Goal: Communication & Community: Share content

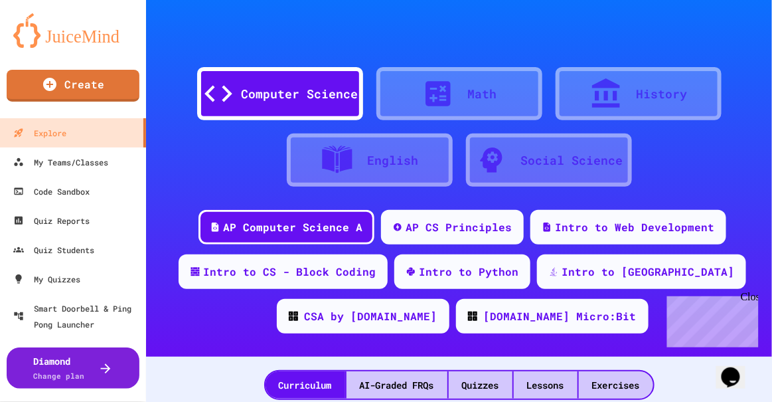
scroll to position [60, 0]
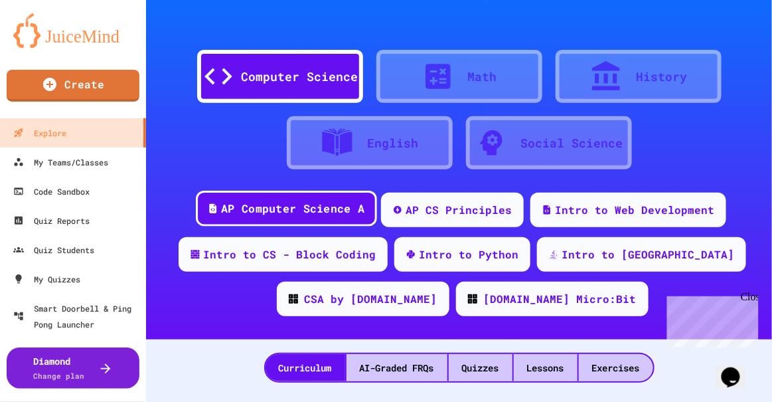
click at [297, 206] on div "AP Computer Science A" at bounding box center [292, 208] width 143 height 17
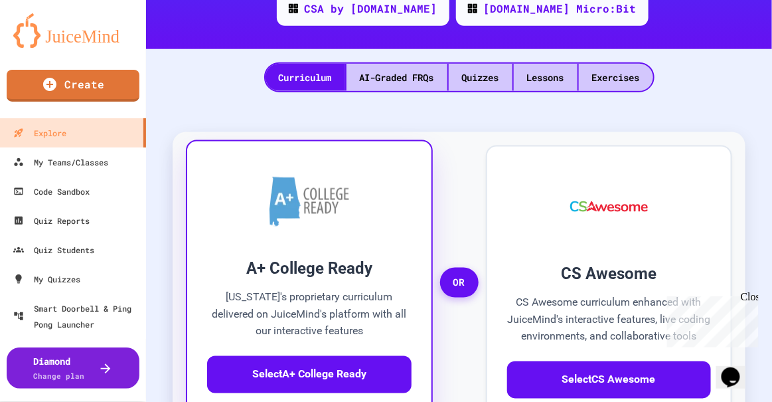
scroll to position [362, 0]
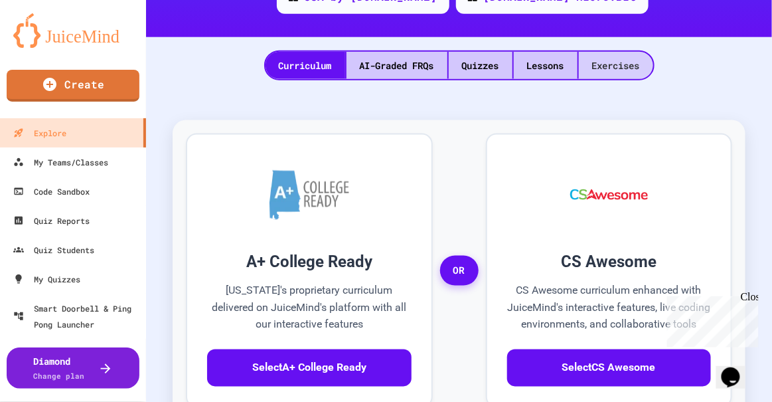
click at [621, 64] on div "Exercises" at bounding box center [616, 65] width 74 height 27
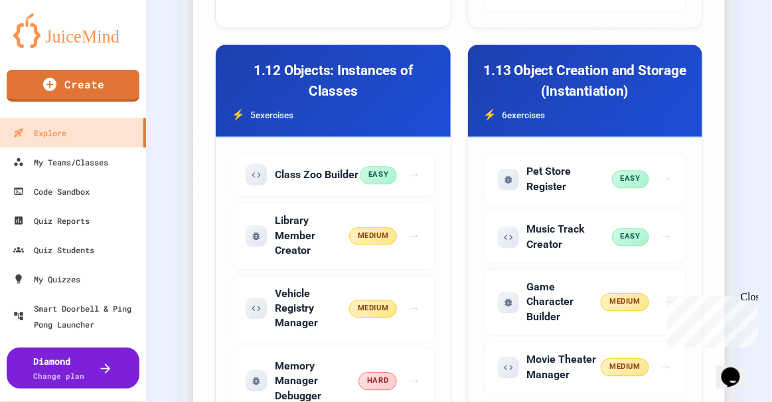
scroll to position [3077, 0]
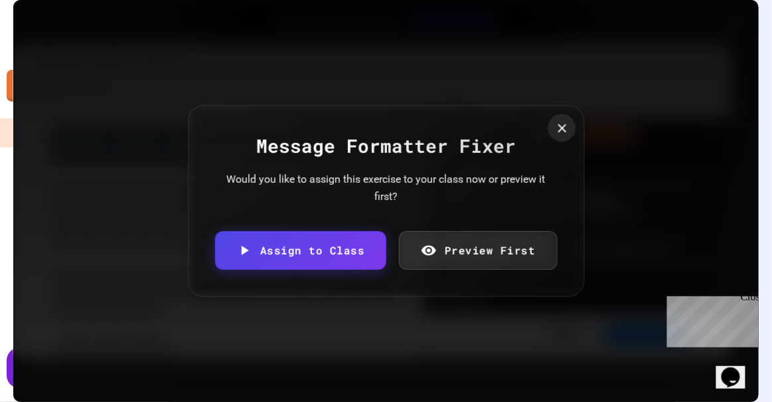
click at [554, 127] on icon at bounding box center [561, 128] width 15 height 15
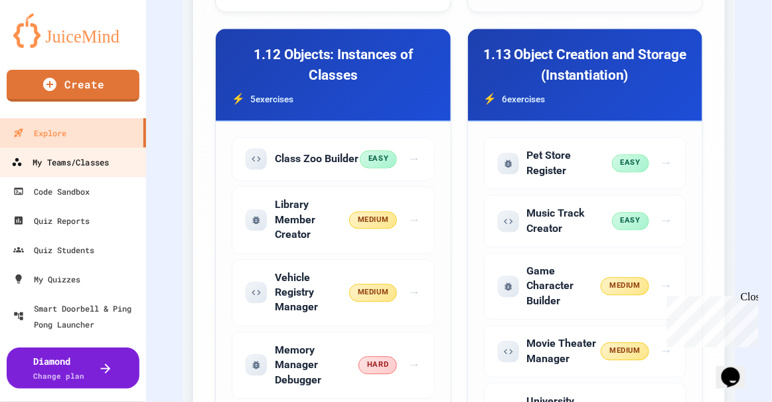
click at [82, 159] on div "My Teams/Classes" at bounding box center [60, 162] width 98 height 17
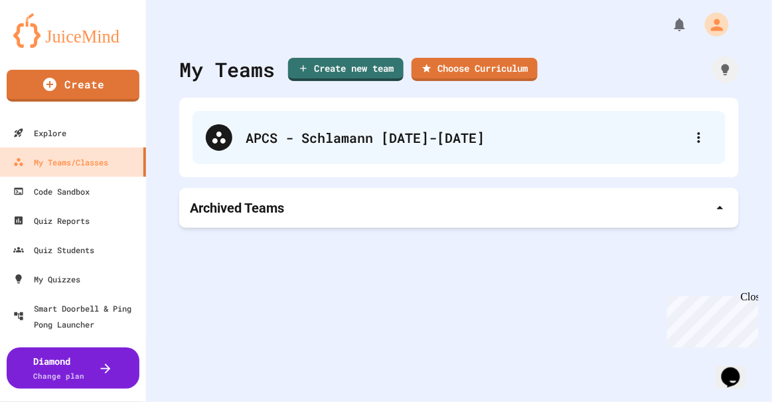
click at [278, 139] on div "APCS - Schlamann [DATE]-[DATE]" at bounding box center [466, 137] width 440 height 20
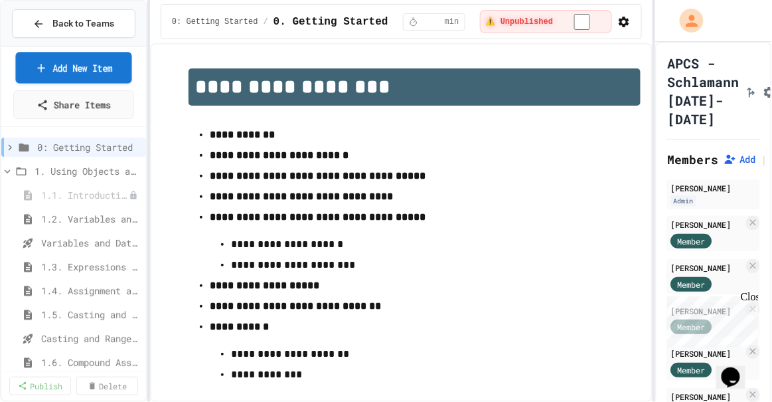
click at [71, 65] on link "Add New Item" at bounding box center [73, 67] width 116 height 31
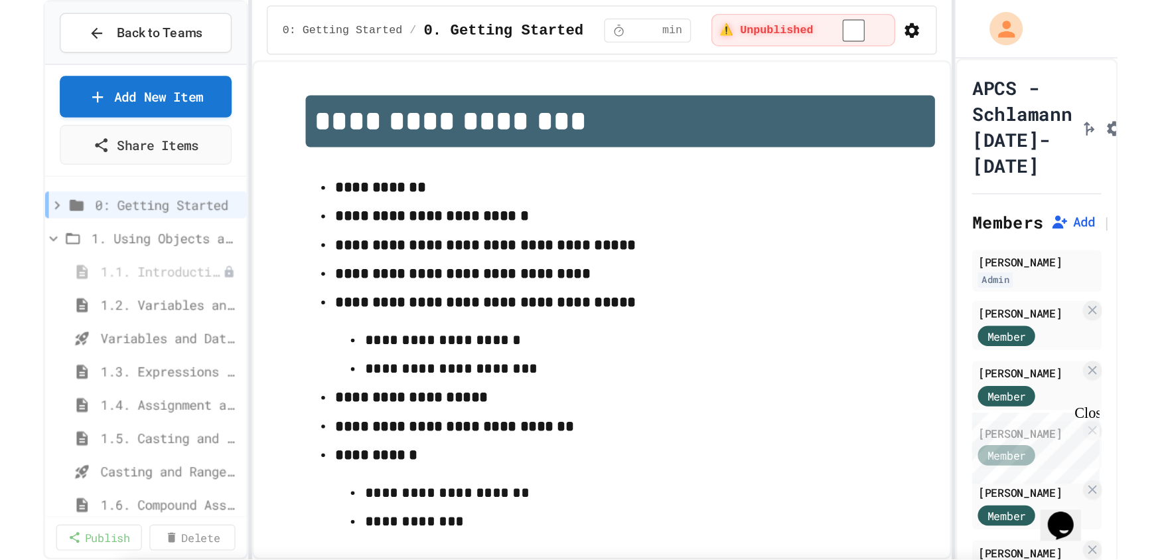
scroll to position [181, 0]
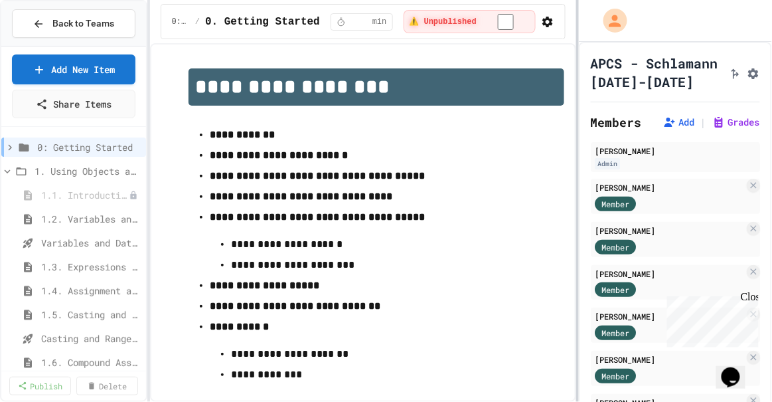
click at [575, 152] on div "**********" at bounding box center [386, 201] width 772 height 402
